Goal: Information Seeking & Learning: Learn about a topic

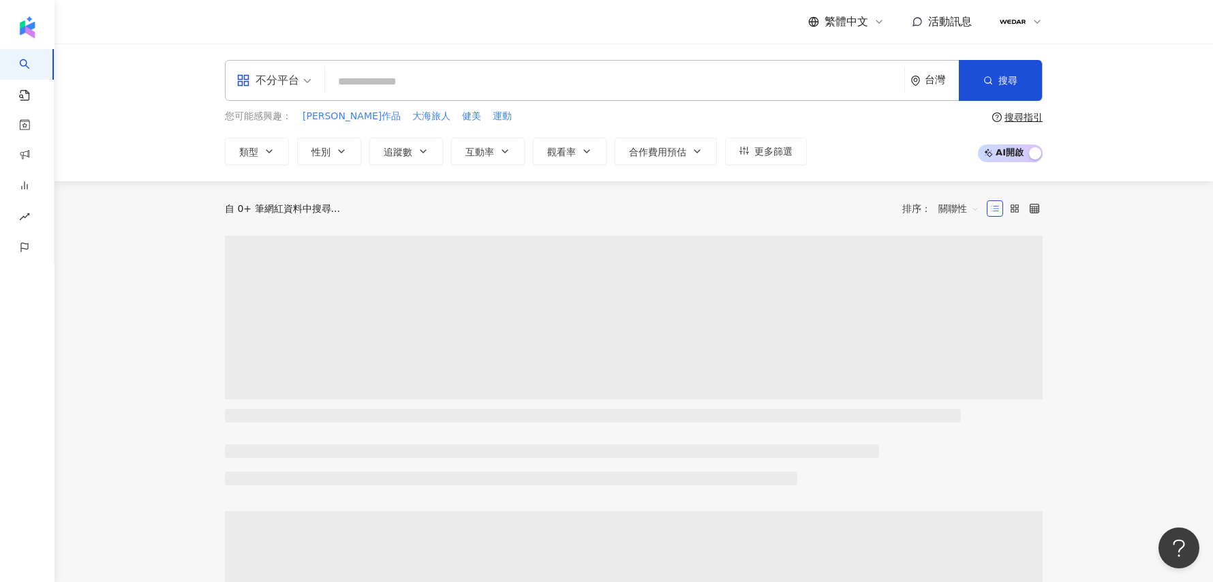
click at [1035, 20] on icon at bounding box center [1037, 21] width 5 height 3
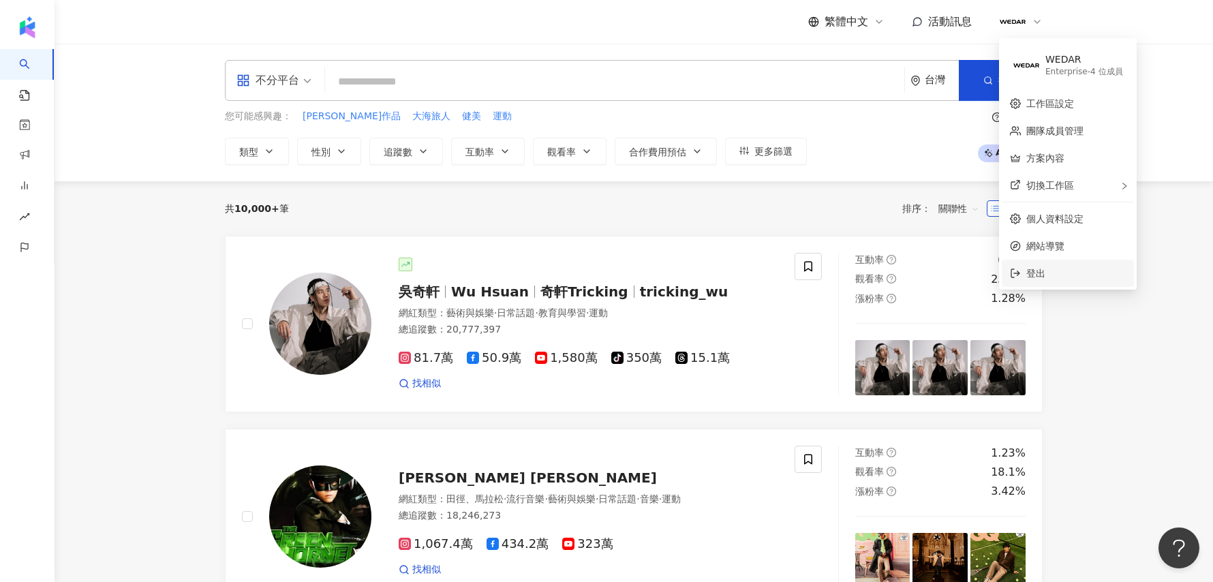
click at [1045, 279] on span "登出" at bounding box center [1036, 273] width 19 height 11
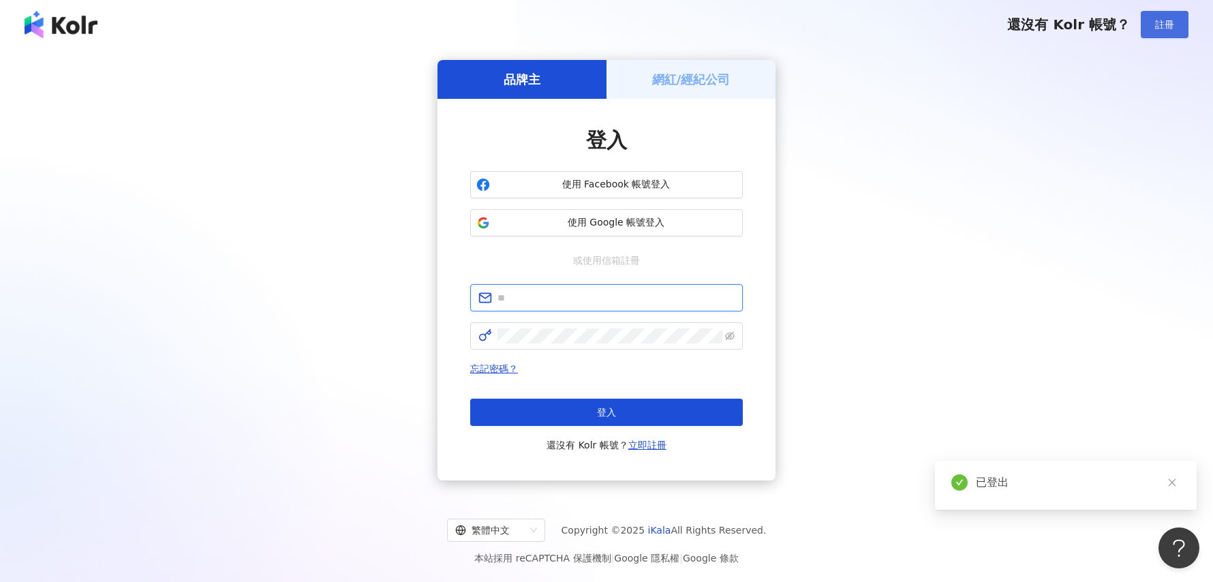
type input "**********"
click at [685, 73] on h5 "網紅/經紀公司" at bounding box center [691, 79] width 78 height 17
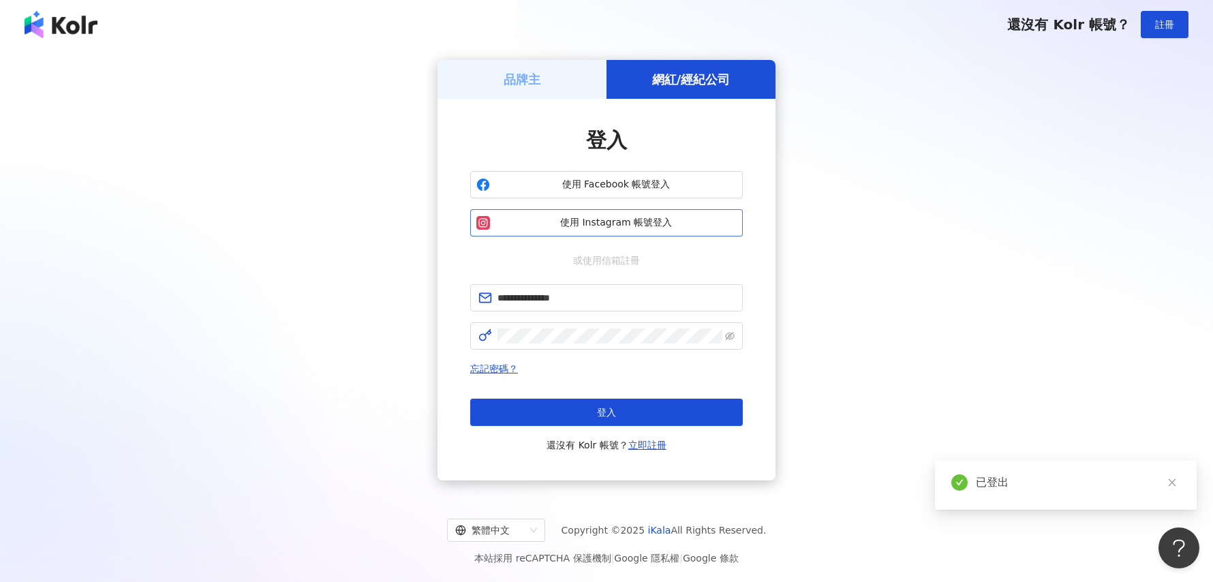
click at [657, 219] on span "使用 Instagram 帳號登入" at bounding box center [616, 223] width 241 height 14
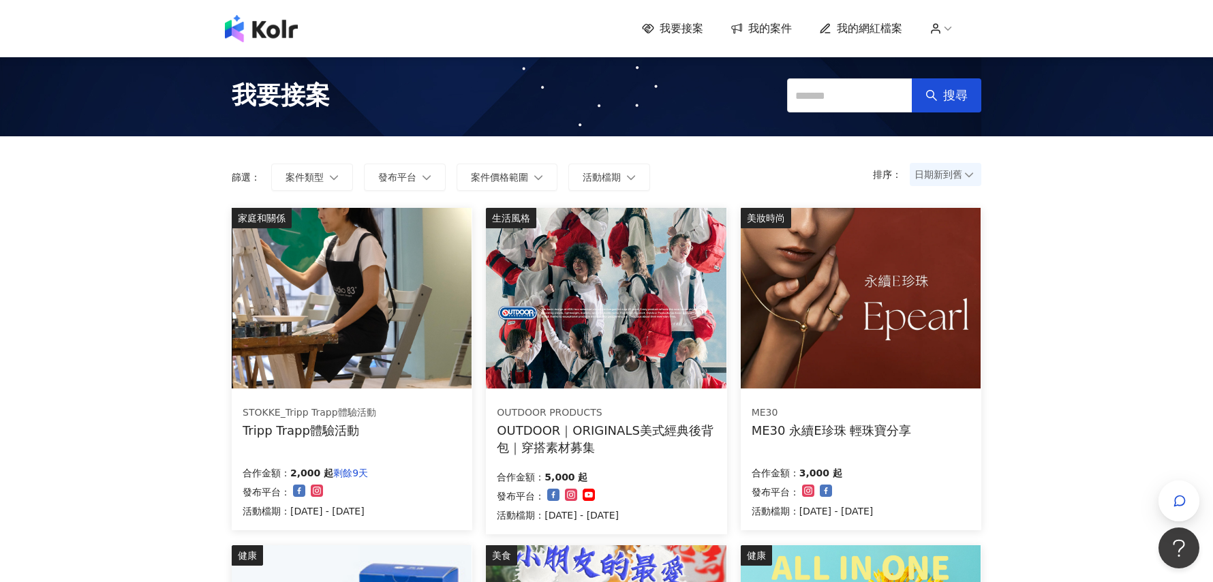
click at [929, 175] on span "日期新到舊" at bounding box center [946, 174] width 62 height 20
click at [957, 254] on div "日期新到舊" at bounding box center [946, 249] width 50 height 15
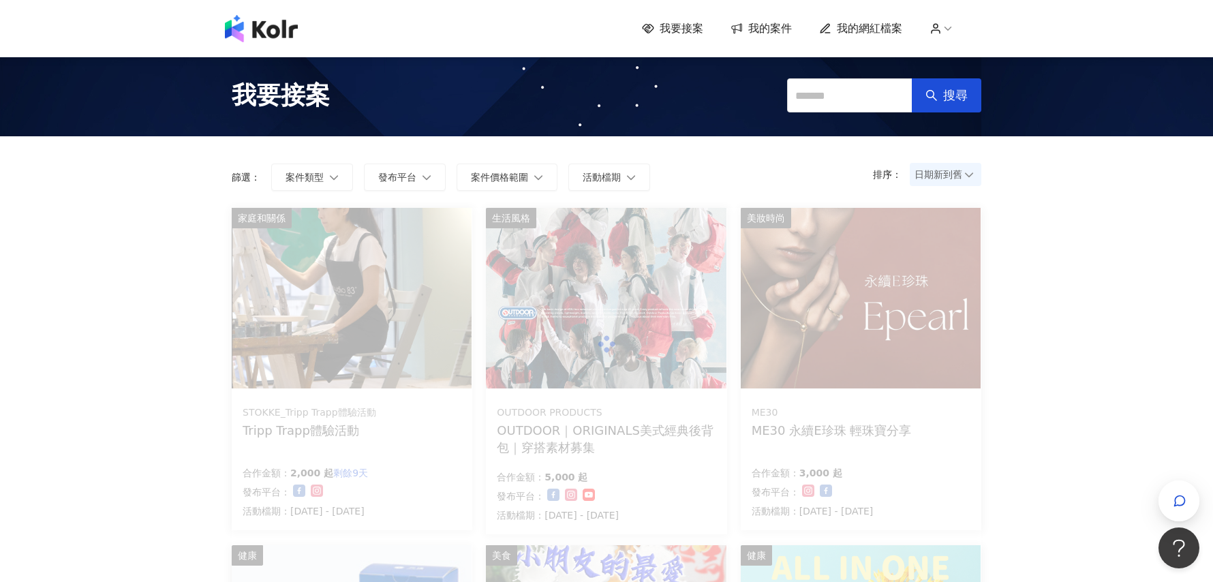
click at [878, 30] on span "我的網紅檔案" at bounding box center [869, 28] width 65 height 15
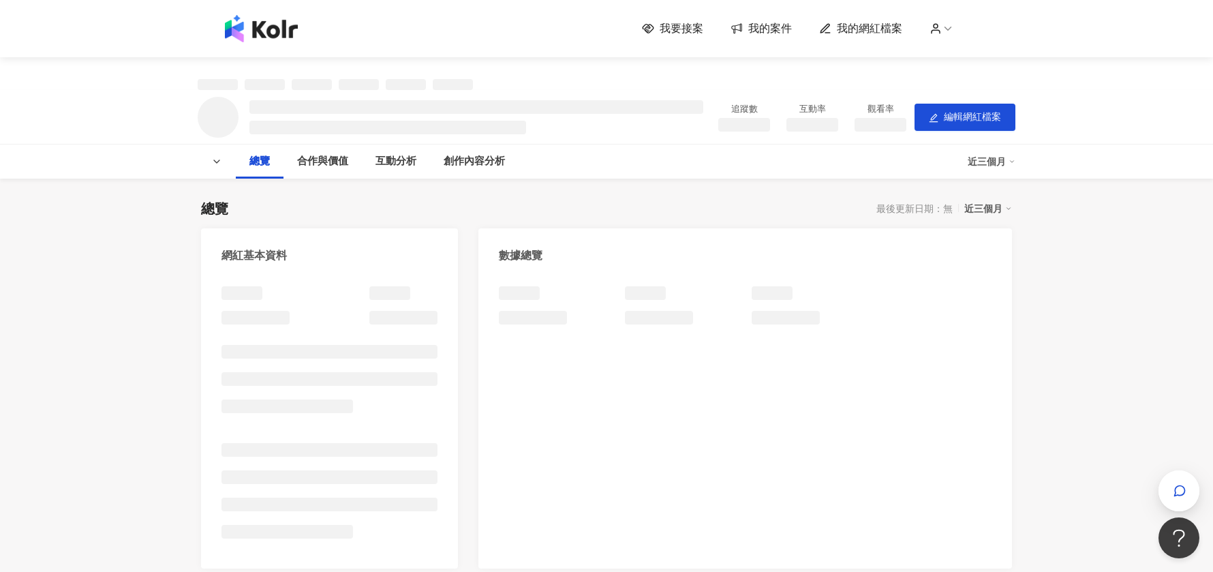
click at [740, 28] on icon at bounding box center [737, 28] width 14 height 13
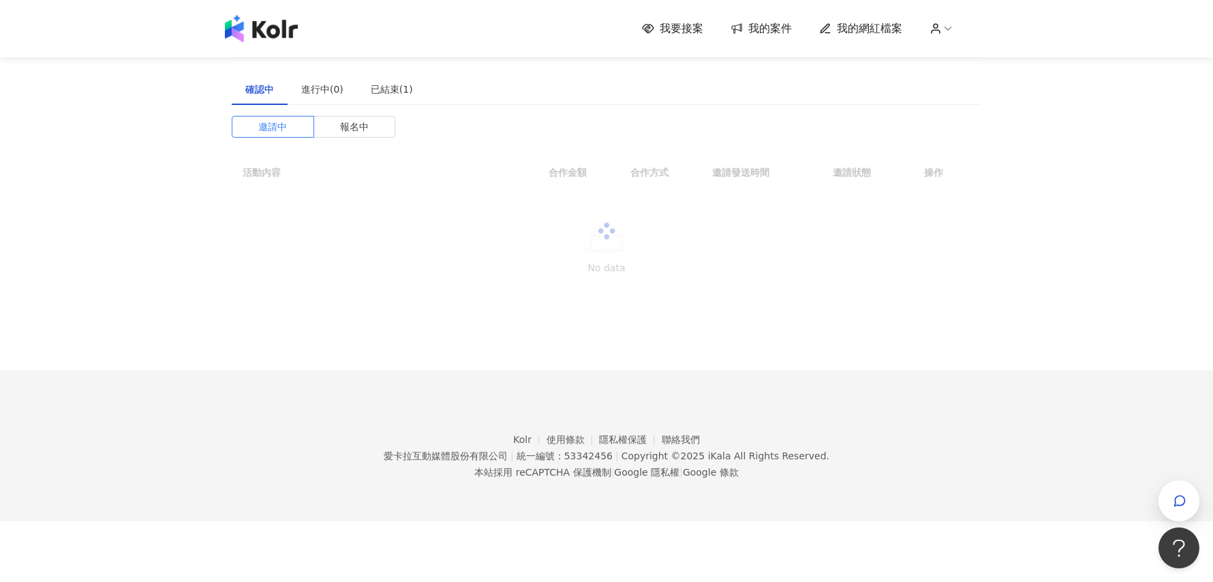
click at [784, 28] on span "我的案件" at bounding box center [771, 28] width 44 height 15
click at [384, 69] on div "建議執行流程 確認中 進行中(0) 已結束(1) 邀請中 報名中 活動內容 合作金額 合作方式 邀請發送時間 邀請狀態 操作 No data" at bounding box center [607, 166] width 750 height 285
click at [384, 89] on div "已結束(1)" at bounding box center [392, 89] width 42 height 15
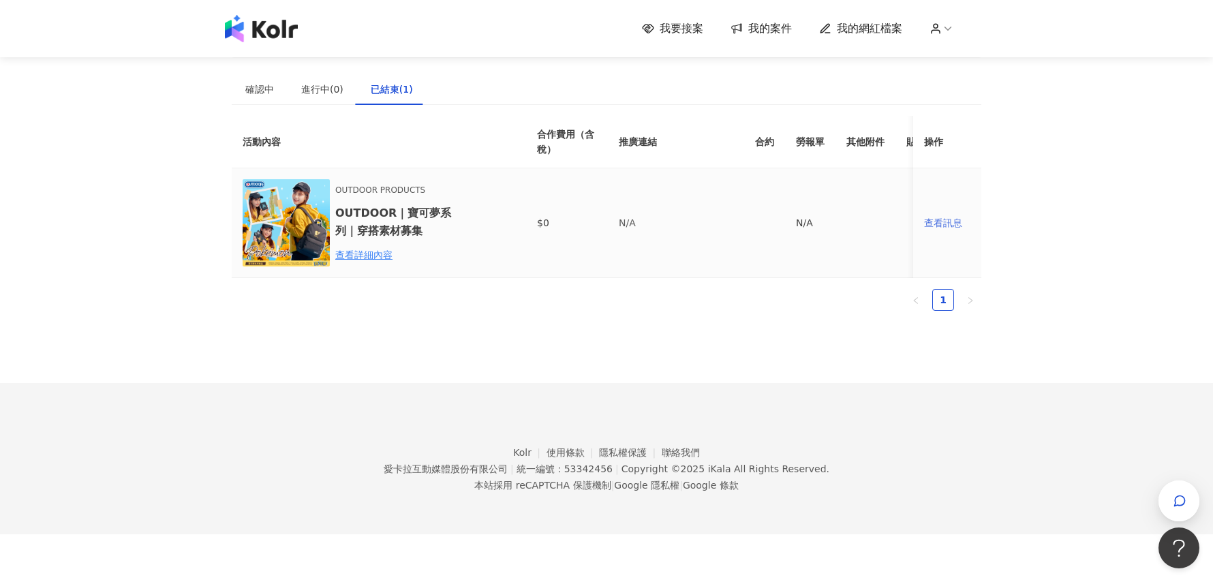
click at [948, 226] on div "查看訊息" at bounding box center [947, 222] width 46 height 15
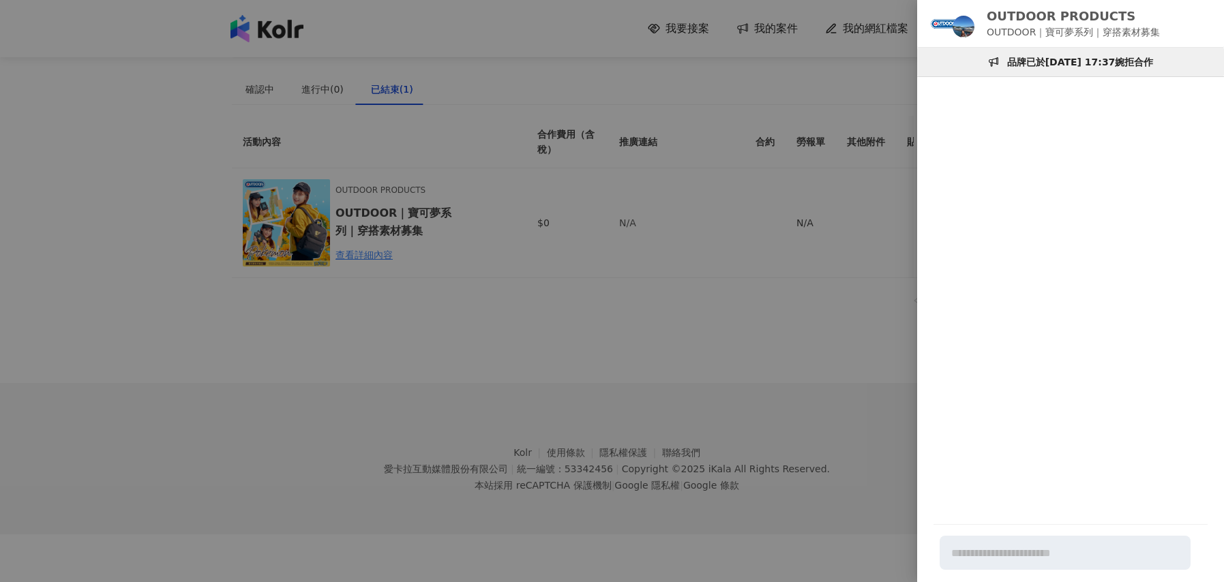
click at [785, 89] on div at bounding box center [612, 291] width 1224 height 582
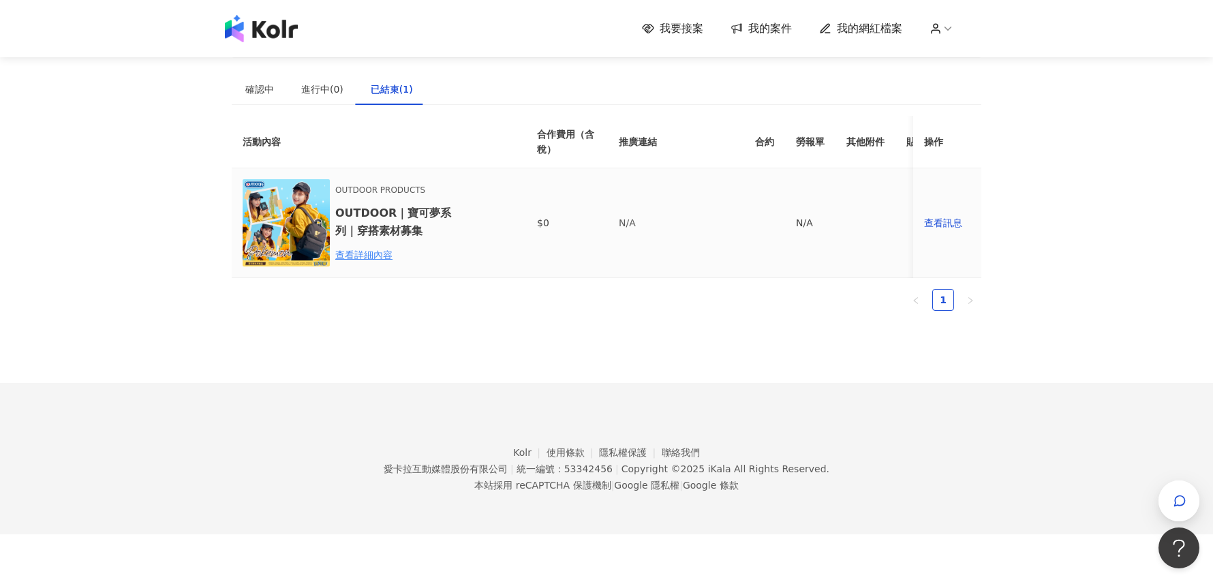
click at [951, 231] on td "查看訊息" at bounding box center [948, 223] width 68 height 110
click at [951, 226] on div "查看訊息" at bounding box center [947, 222] width 46 height 15
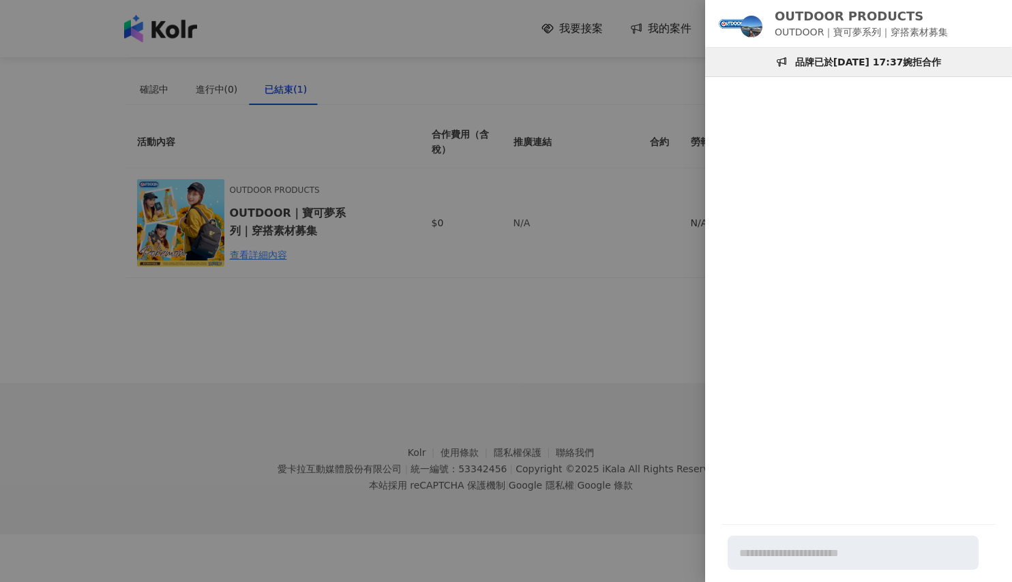
click at [684, 128] on div at bounding box center [506, 291] width 1012 height 582
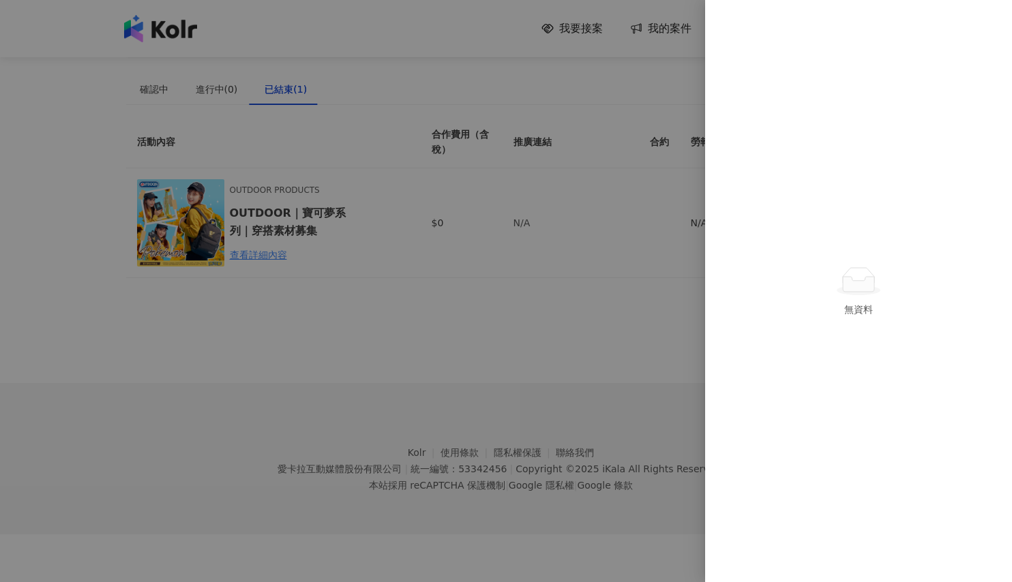
click at [677, 70] on div at bounding box center [506, 291] width 1012 height 582
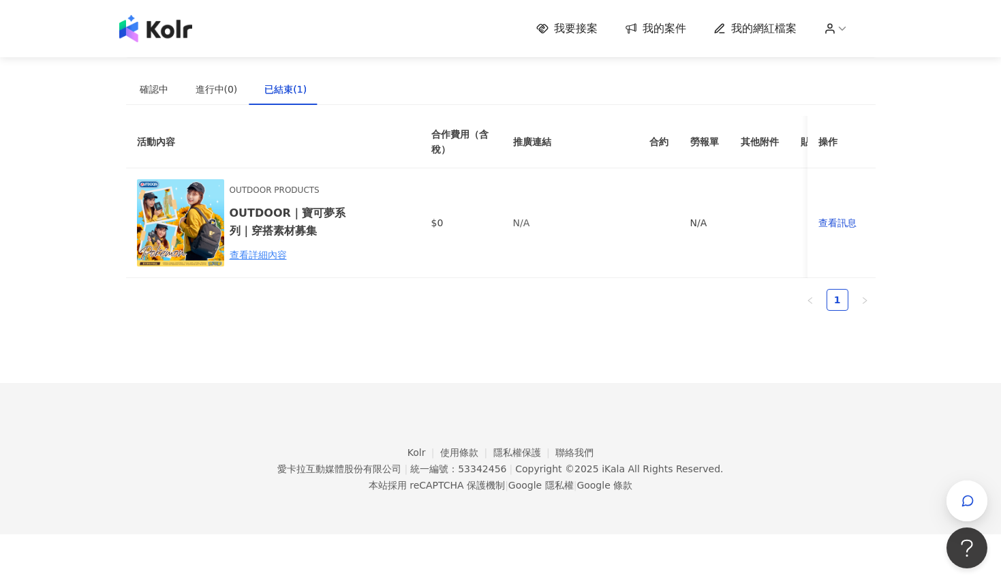
click at [847, 26] on icon at bounding box center [842, 28] width 12 height 12
click at [586, 22] on span "我要接案" at bounding box center [576, 28] width 44 height 15
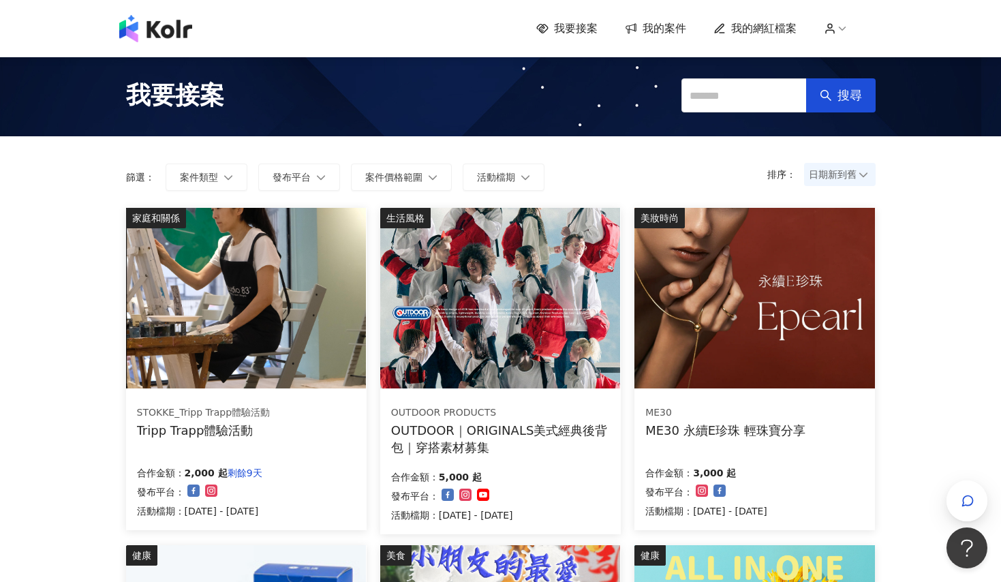
click at [847, 166] on span "日期新到舊" at bounding box center [840, 174] width 62 height 20
click at [851, 224] on div "價格低到高" at bounding box center [840, 226] width 50 height 15
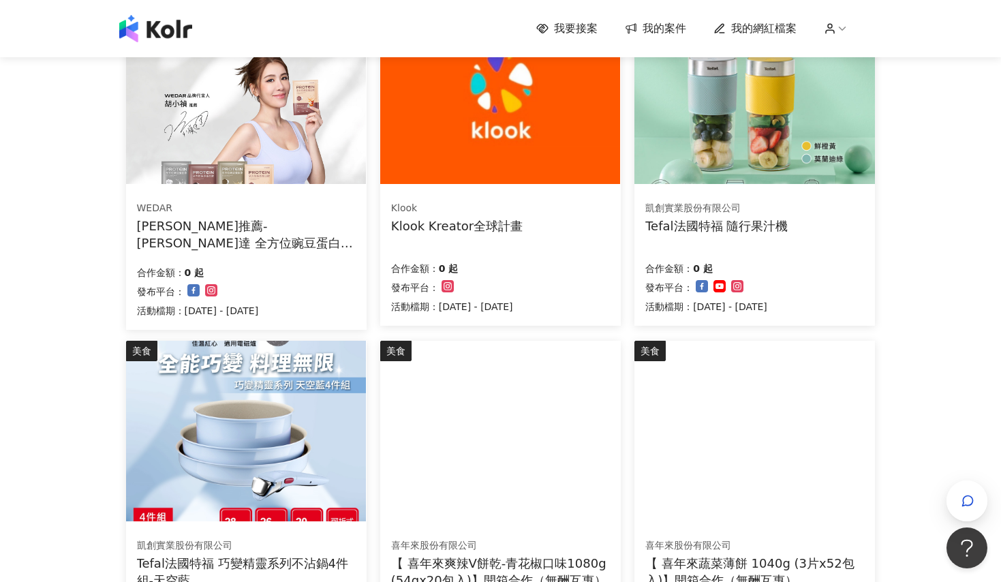
scroll to position [169, 0]
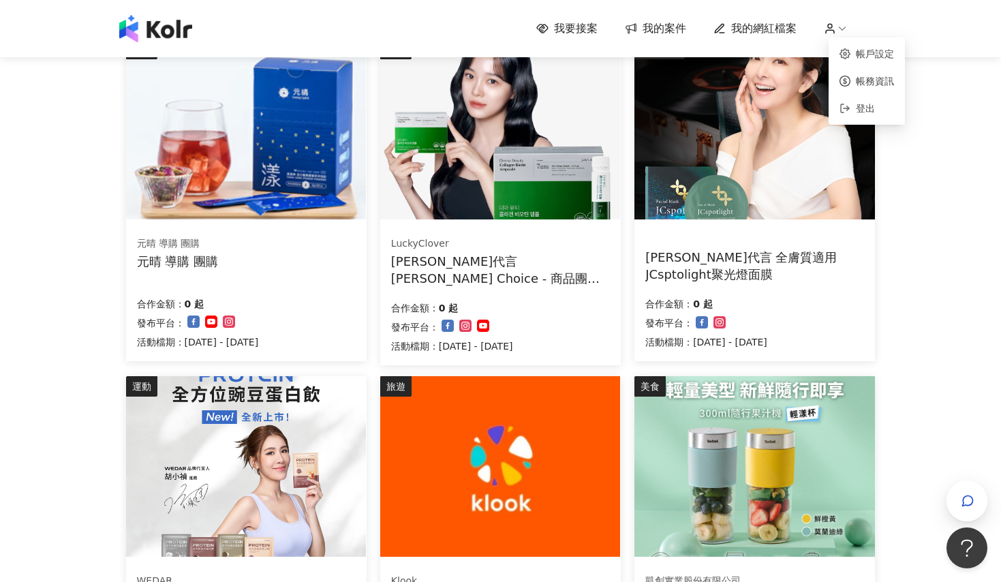
click at [844, 25] on icon at bounding box center [842, 28] width 12 height 12
click at [872, 111] on span "登出" at bounding box center [865, 108] width 19 height 11
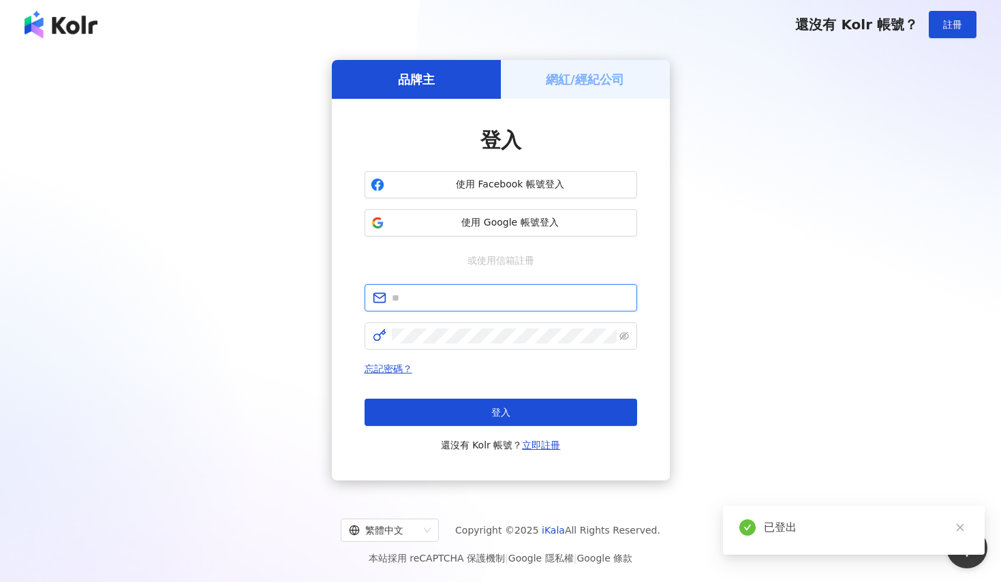
type input "**********"
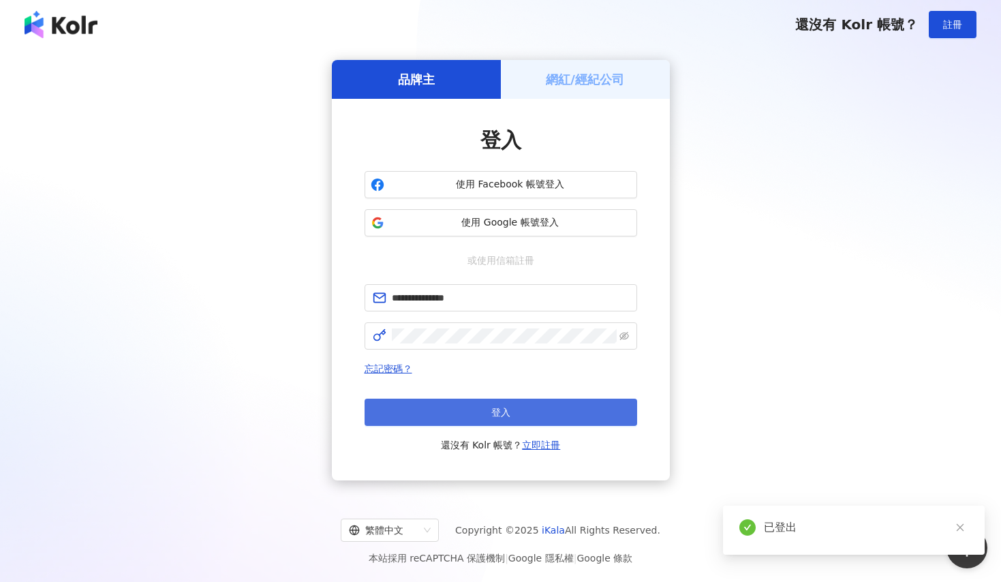
click at [547, 423] on button "登入" at bounding box center [501, 412] width 273 height 27
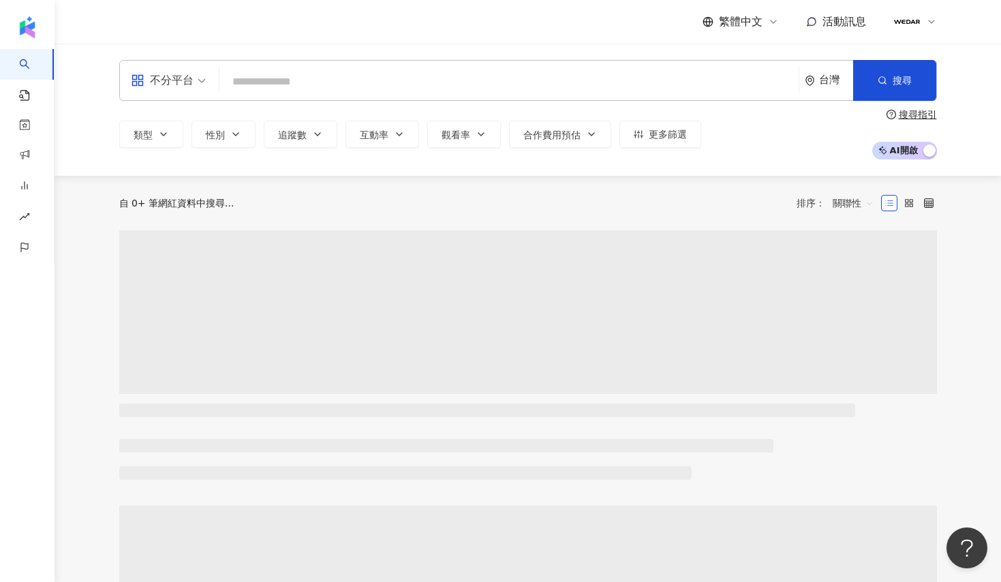
click at [298, 78] on input "search" at bounding box center [509, 82] width 569 height 26
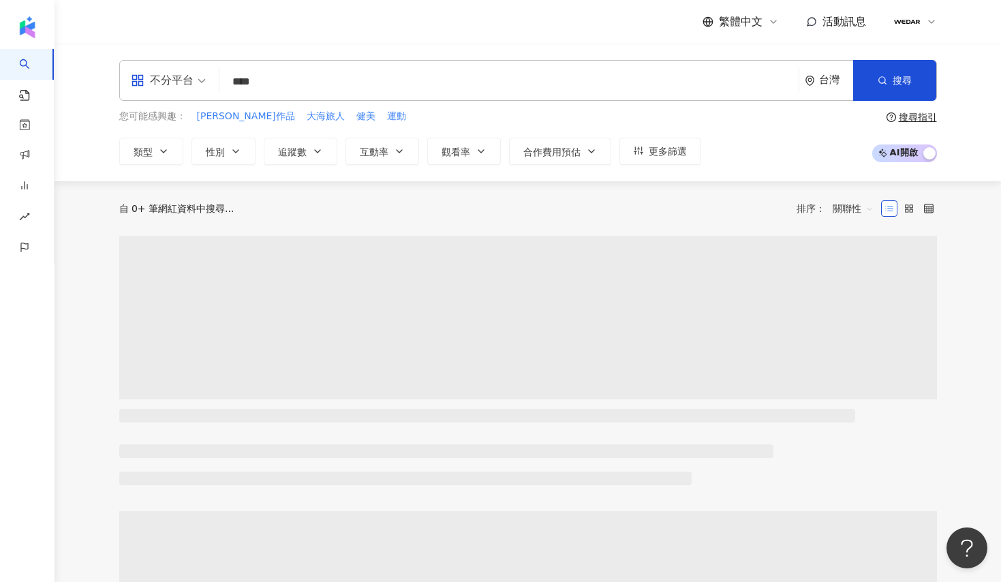
click at [886, 68] on button "搜尋" at bounding box center [895, 80] width 83 height 41
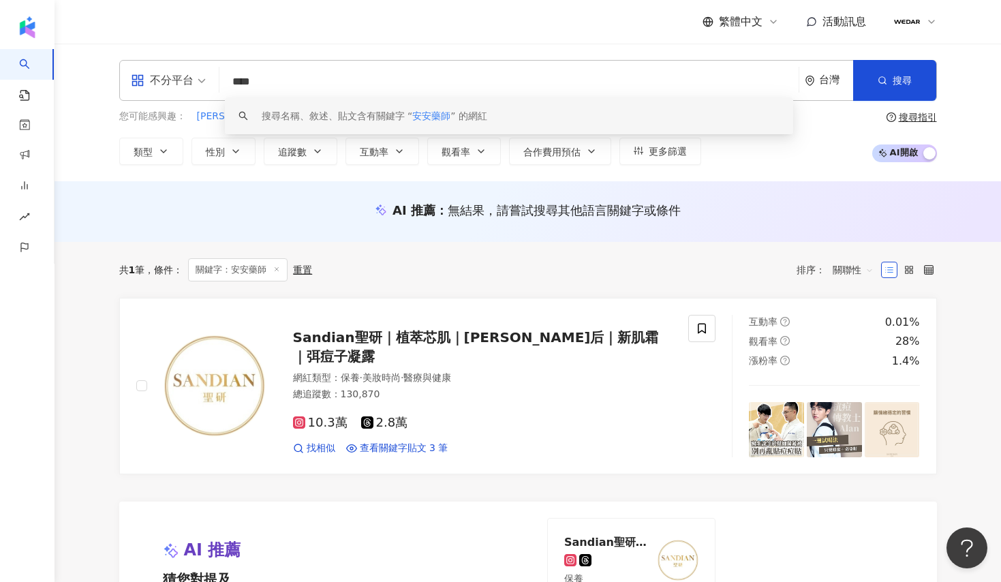
click at [289, 73] on input "****" at bounding box center [509, 82] width 569 height 26
drag, startPoint x: 252, startPoint y: 82, endPoint x: 314, endPoint y: 79, distance: 62.8
click at [314, 79] on input "****" at bounding box center [509, 82] width 569 height 26
type input "**"
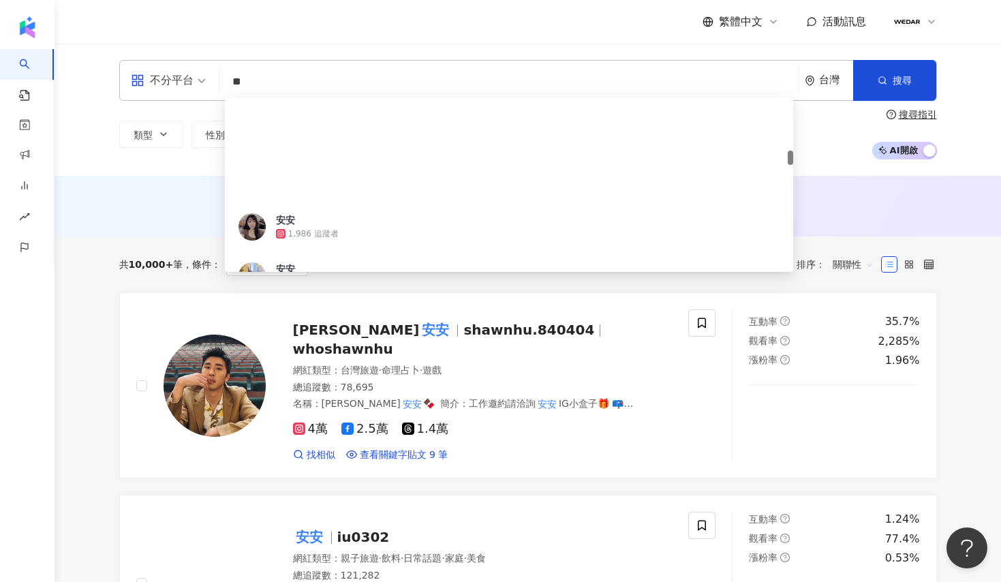
scroll to position [639, 0]
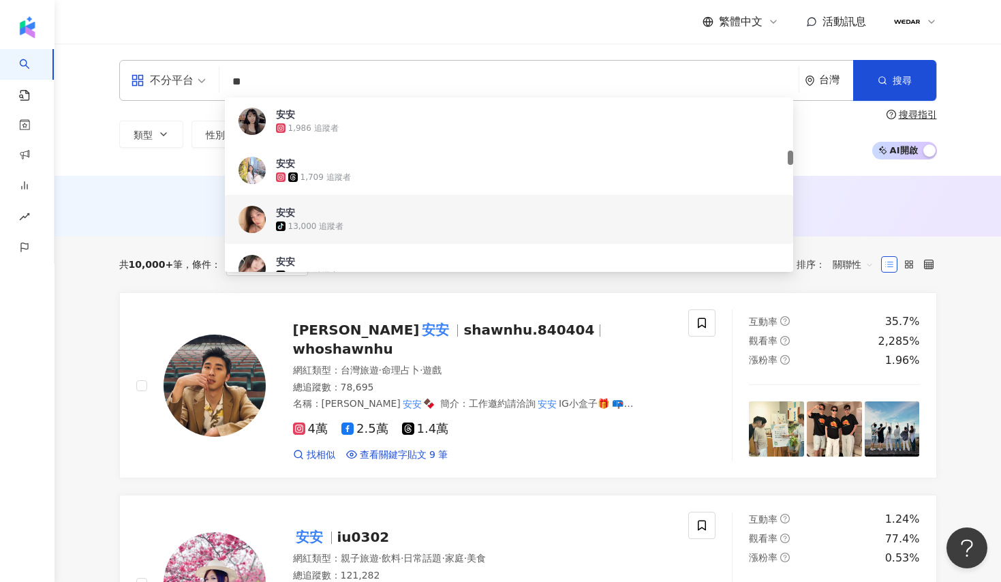
click at [228, 230] on div "安安 tiktok-icon 13,000 追蹤者" at bounding box center [509, 219] width 569 height 49
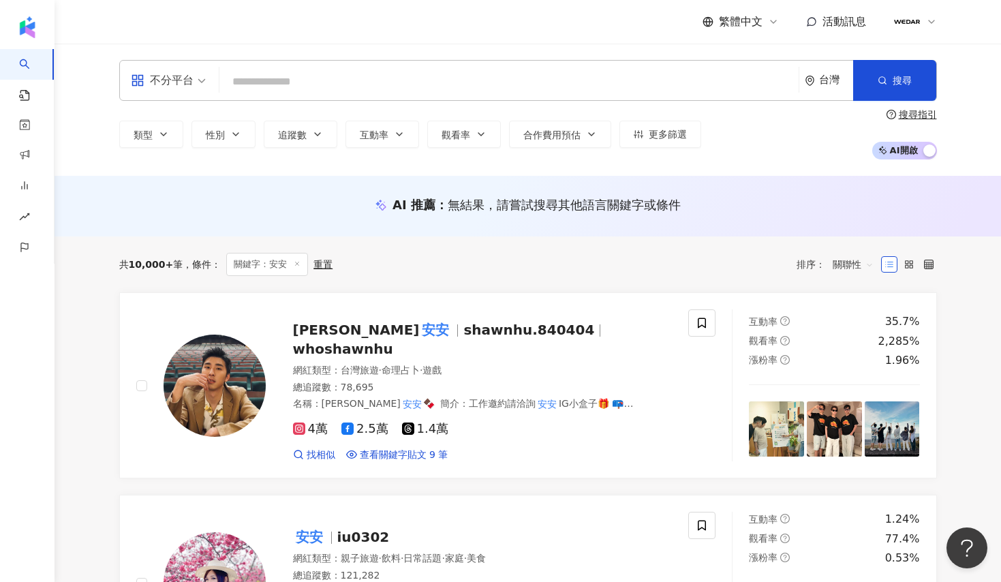
click at [293, 80] on input "search" at bounding box center [509, 82] width 569 height 26
paste input "**********"
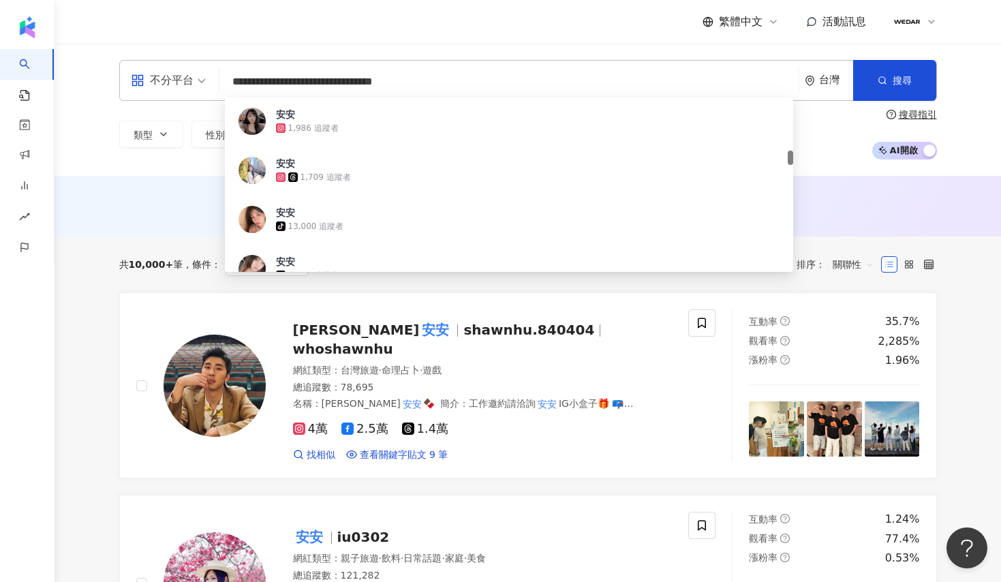
scroll to position [0, 0]
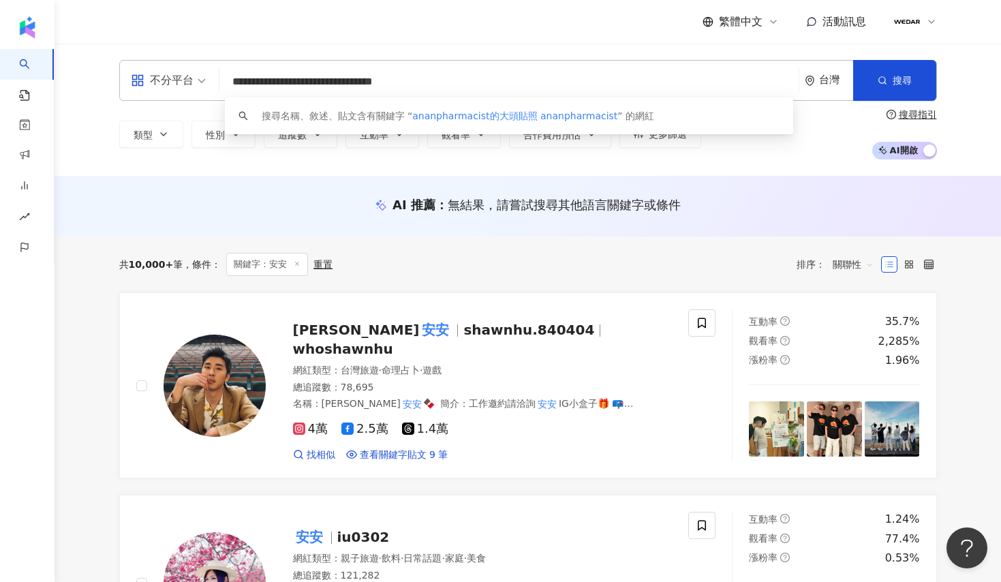
drag, startPoint x: 372, startPoint y: 82, endPoint x: 221, endPoint y: 74, distance: 151.6
click at [221, 74] on div "**********" at bounding box center [528, 80] width 818 height 41
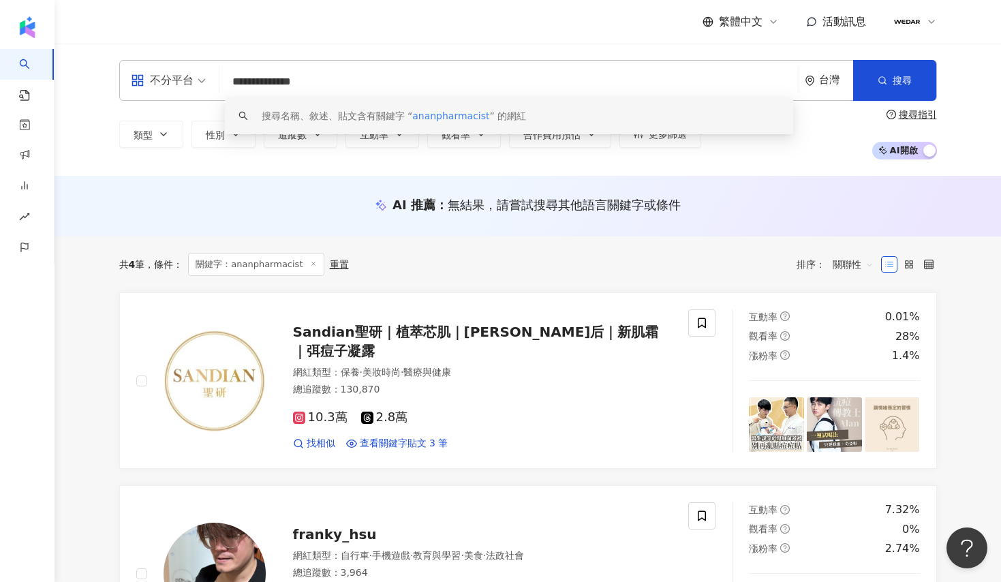
type input "**********"
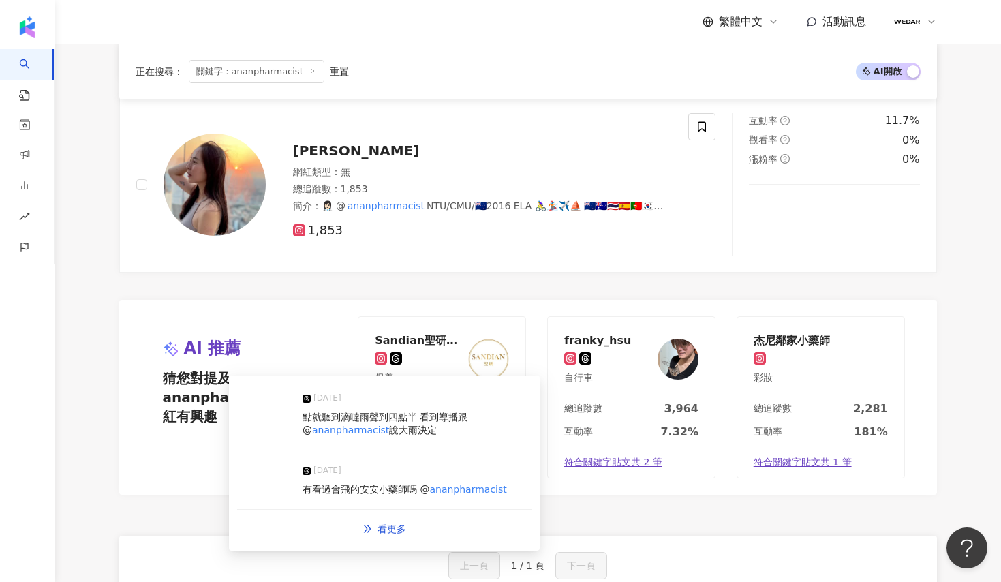
scroll to position [771, 0]
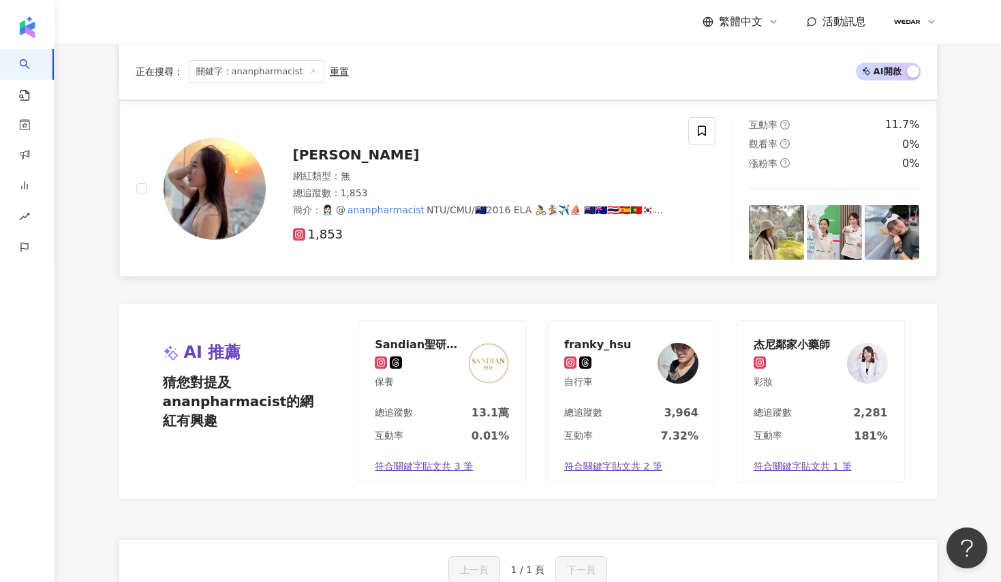
click at [225, 202] on img at bounding box center [215, 189] width 102 height 102
click at [779, 243] on img at bounding box center [776, 232] width 55 height 55
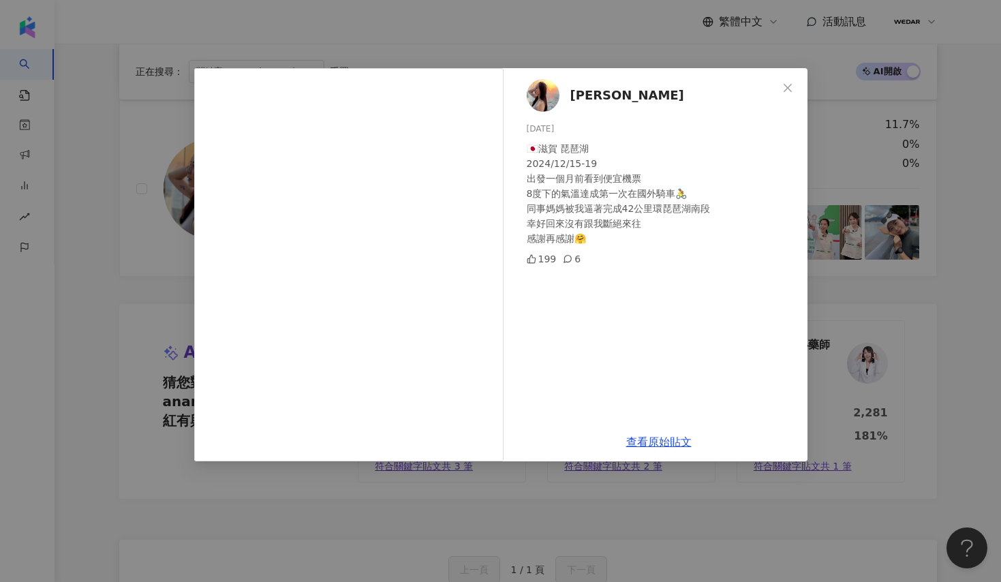
click at [603, 93] on span "Angie Chiu" at bounding box center [628, 95] width 114 height 19
click at [789, 95] on button "Close" at bounding box center [787, 87] width 27 height 27
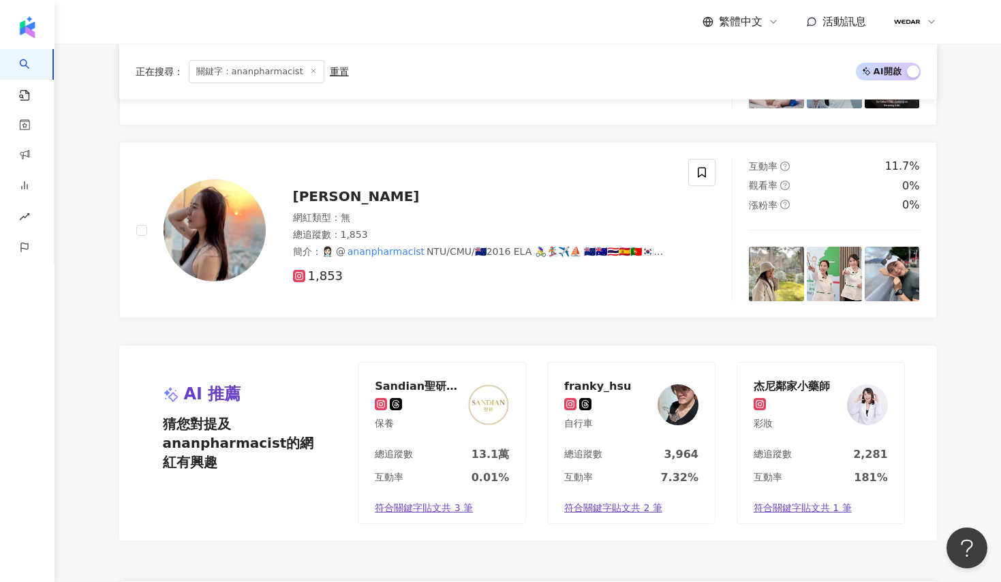
scroll to position [736, 0]
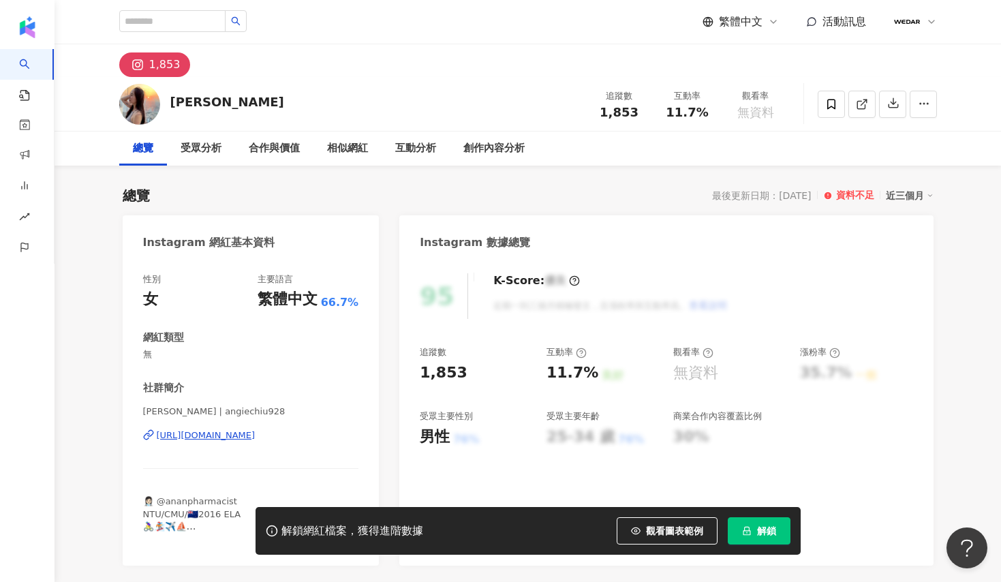
click at [256, 429] on div "https://www.instagram.com/angiechiu928/" at bounding box center [206, 435] width 99 height 12
